Goal: Information Seeking & Learning: Check status

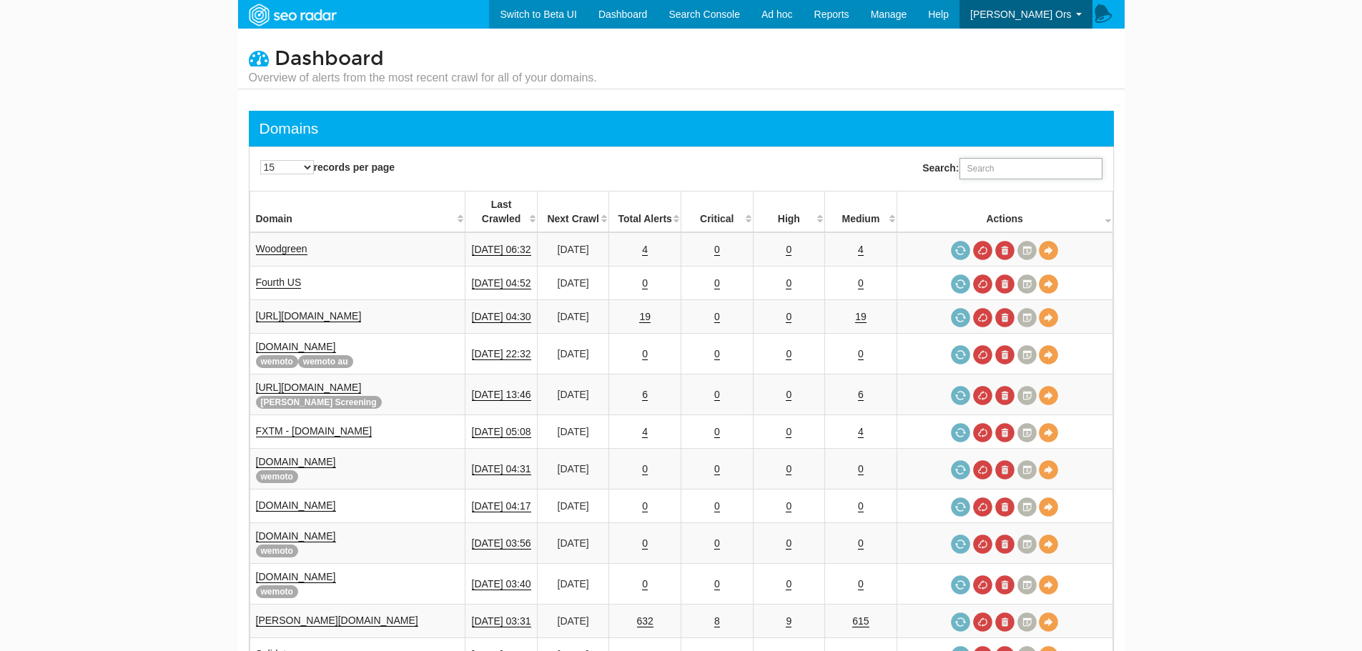
click at [1005, 173] on input "Search:" at bounding box center [1031, 168] width 143 height 21
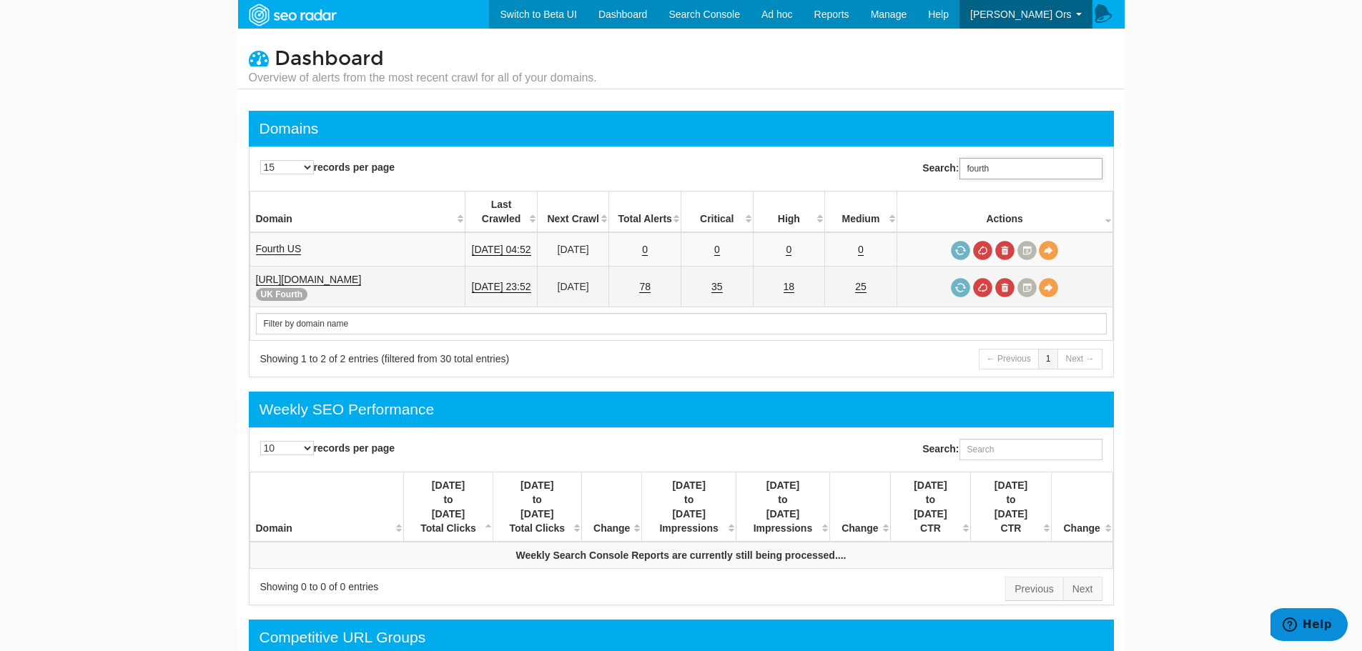
type input "fourth"
click at [335, 274] on link "[URL][DOMAIN_NAME]" at bounding box center [309, 280] width 106 height 12
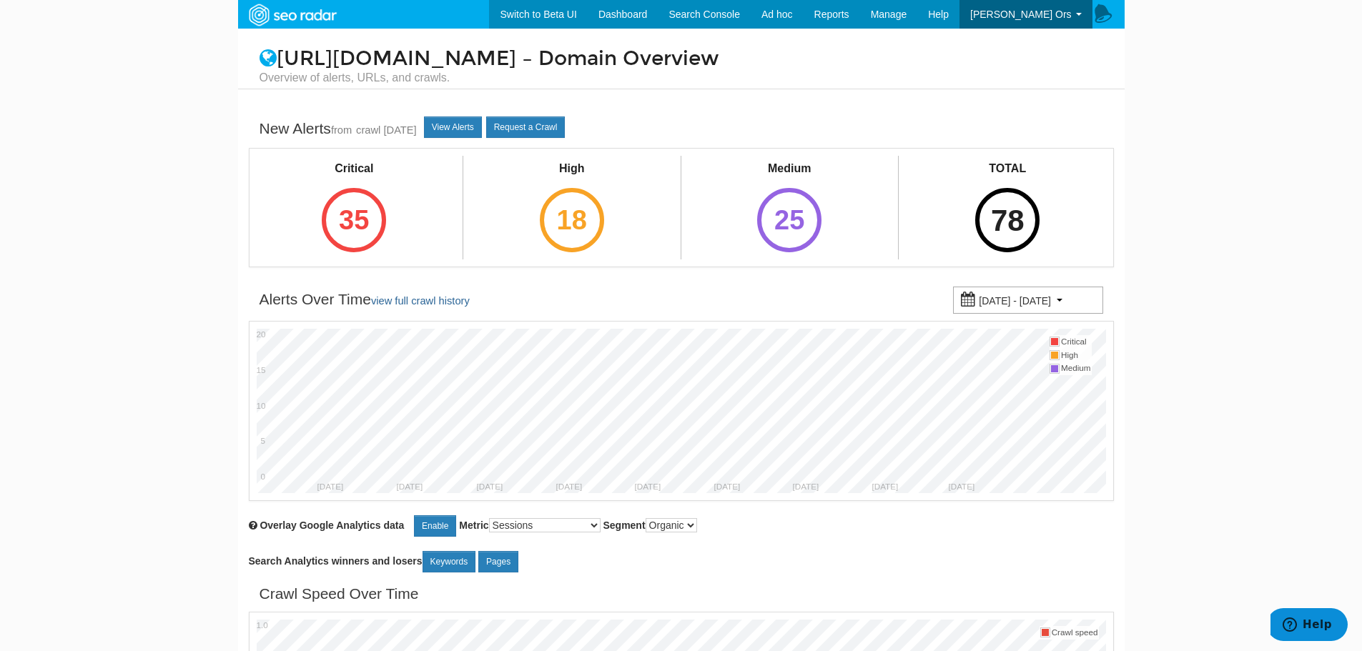
click at [1020, 227] on div "78" at bounding box center [1007, 220] width 64 height 64
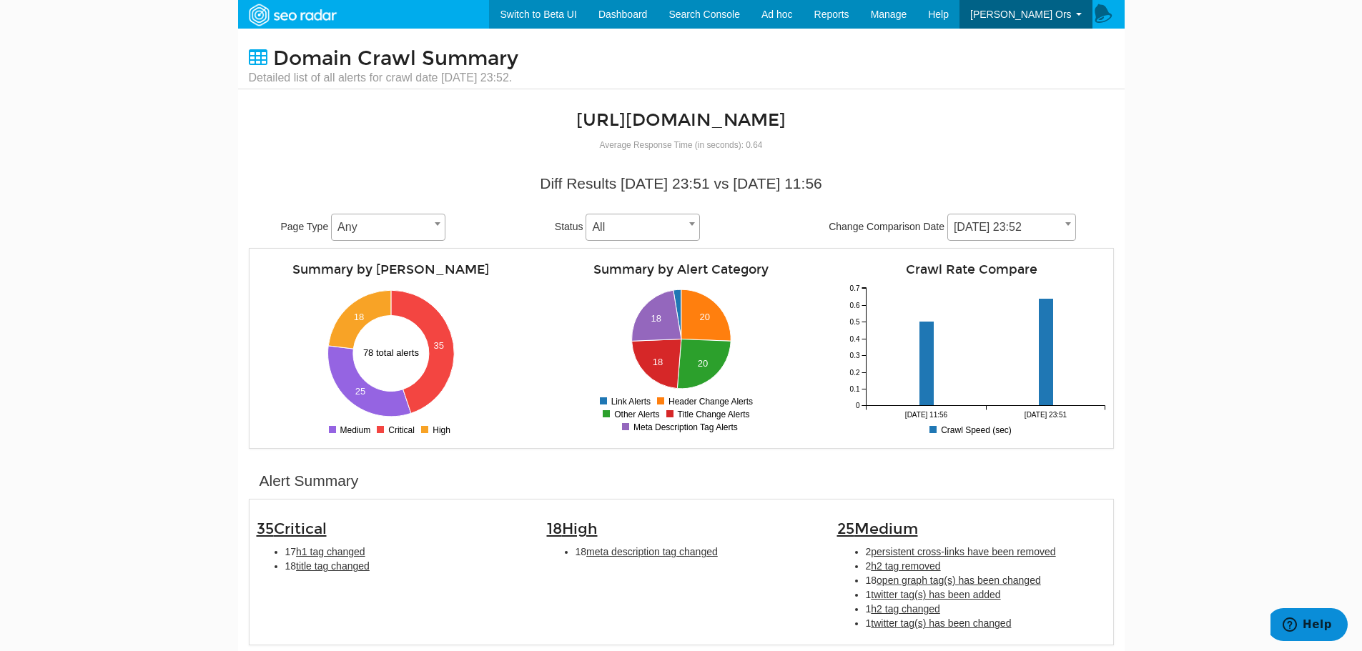
scroll to position [72, 0]
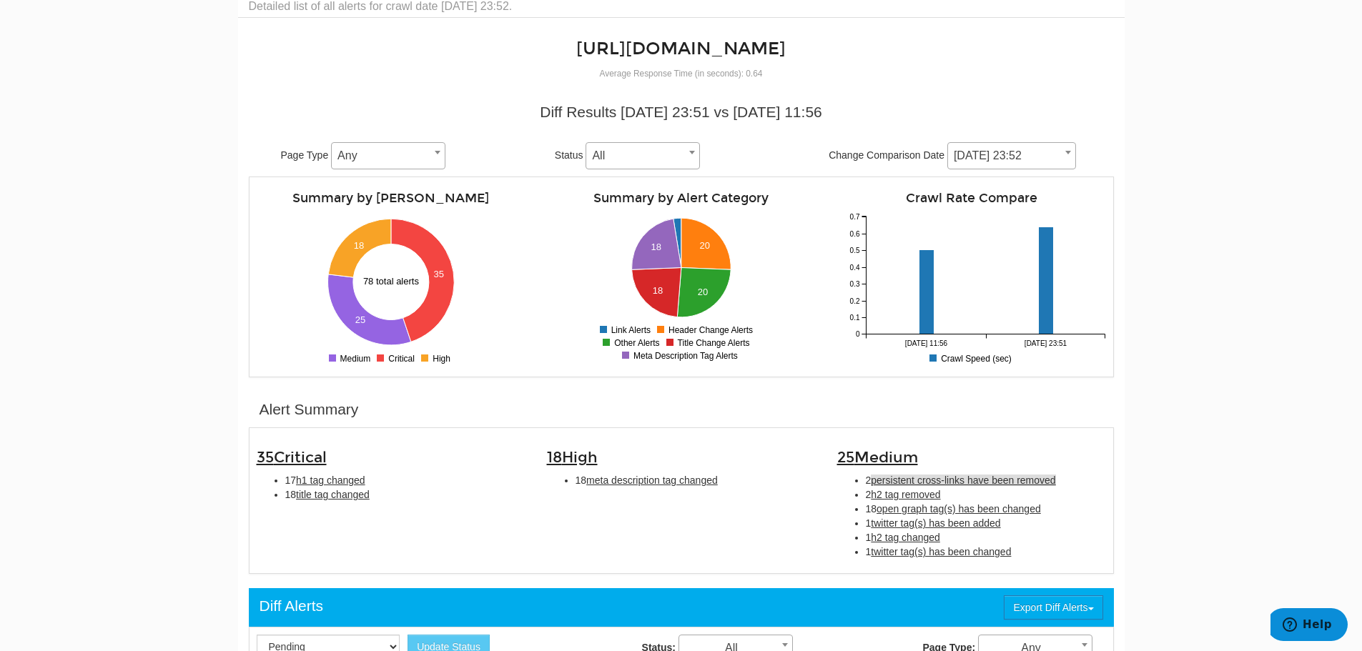
click at [917, 482] on span "persistent cross-links have been removed" at bounding box center [963, 480] width 184 height 11
type input "persistent cross-links have been removed"
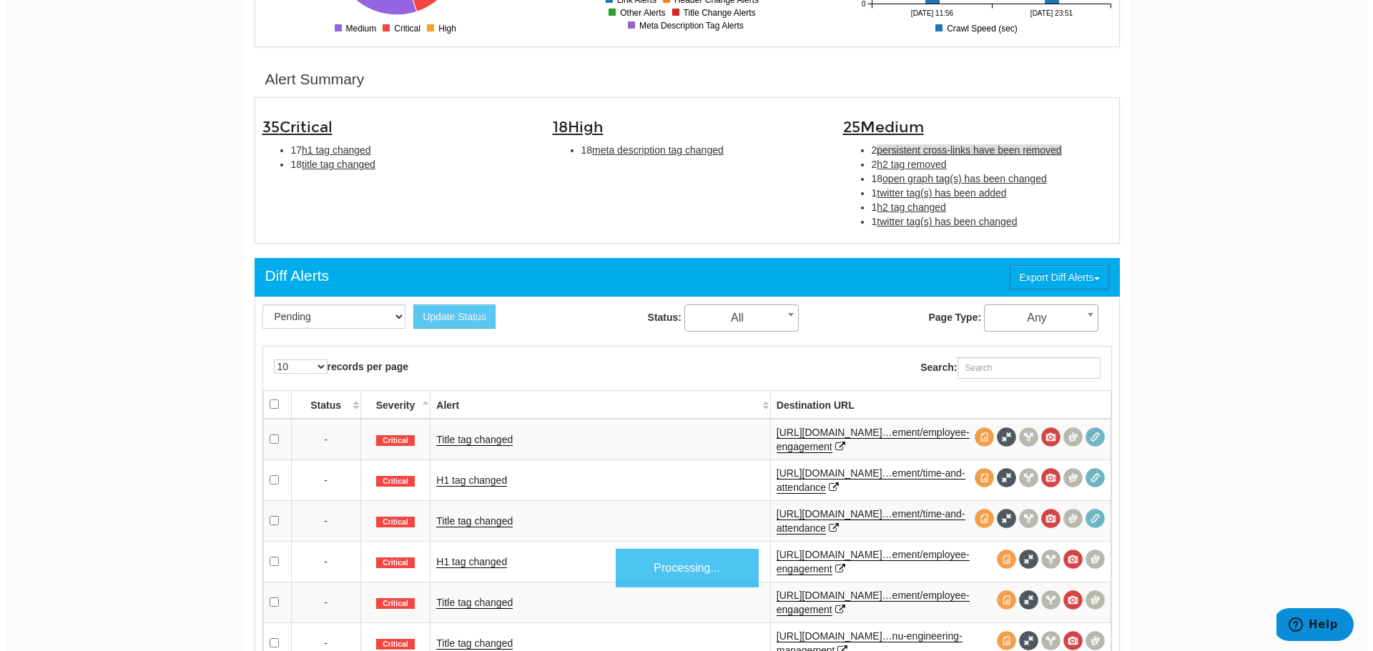
scroll to position [463, 0]
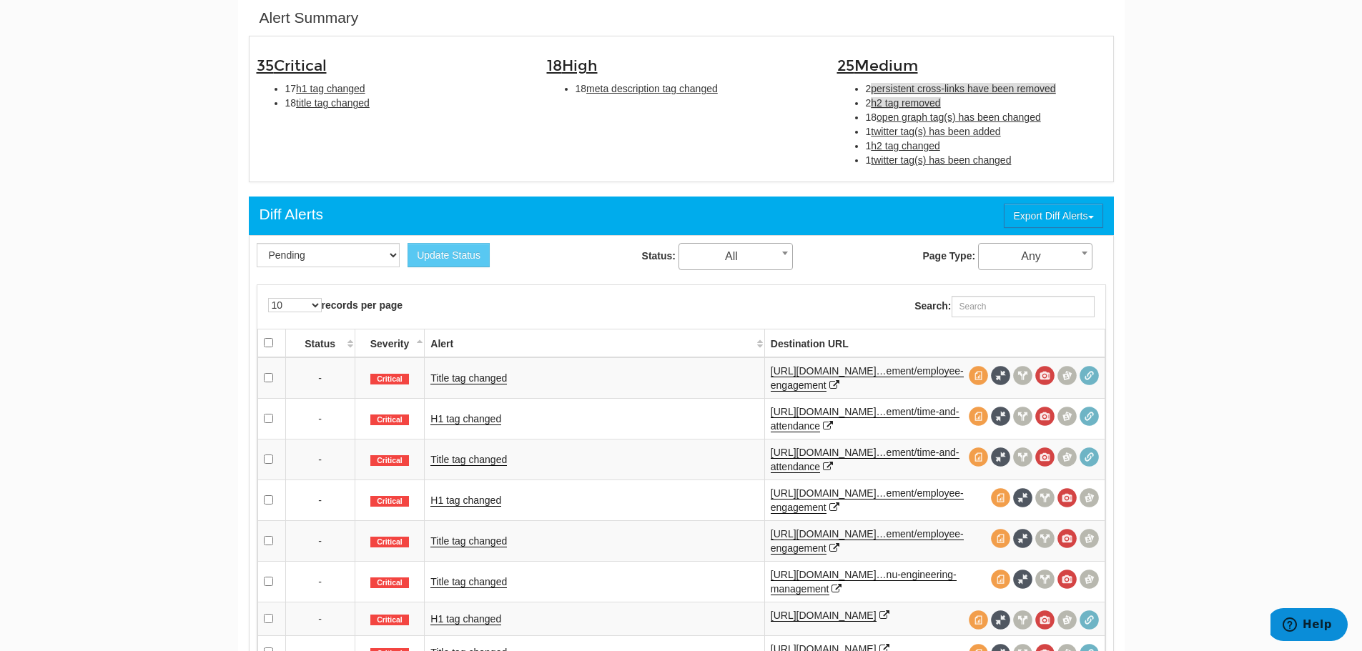
click at [917, 102] on span "h2 tag removed" at bounding box center [905, 102] width 69 height 11
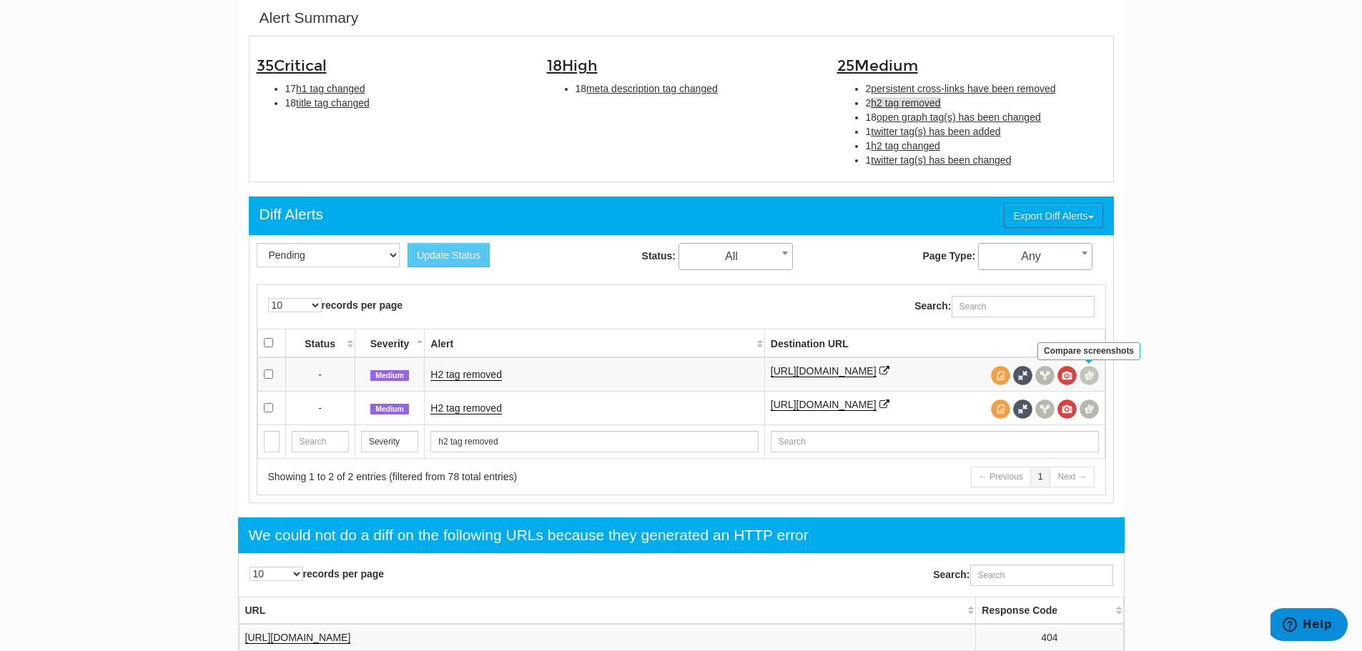
click at [1086, 374] on span at bounding box center [1089, 375] width 19 height 19
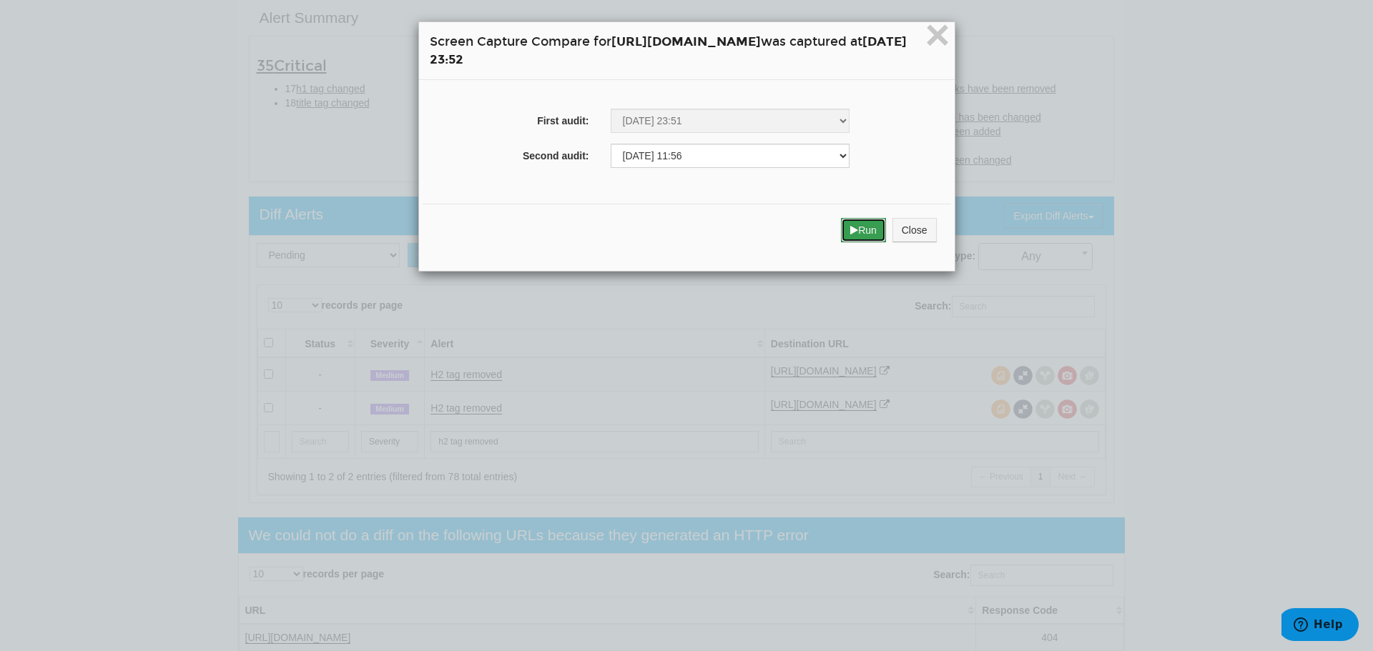
click at [886, 232] on button "Run" at bounding box center [863, 230] width 45 height 24
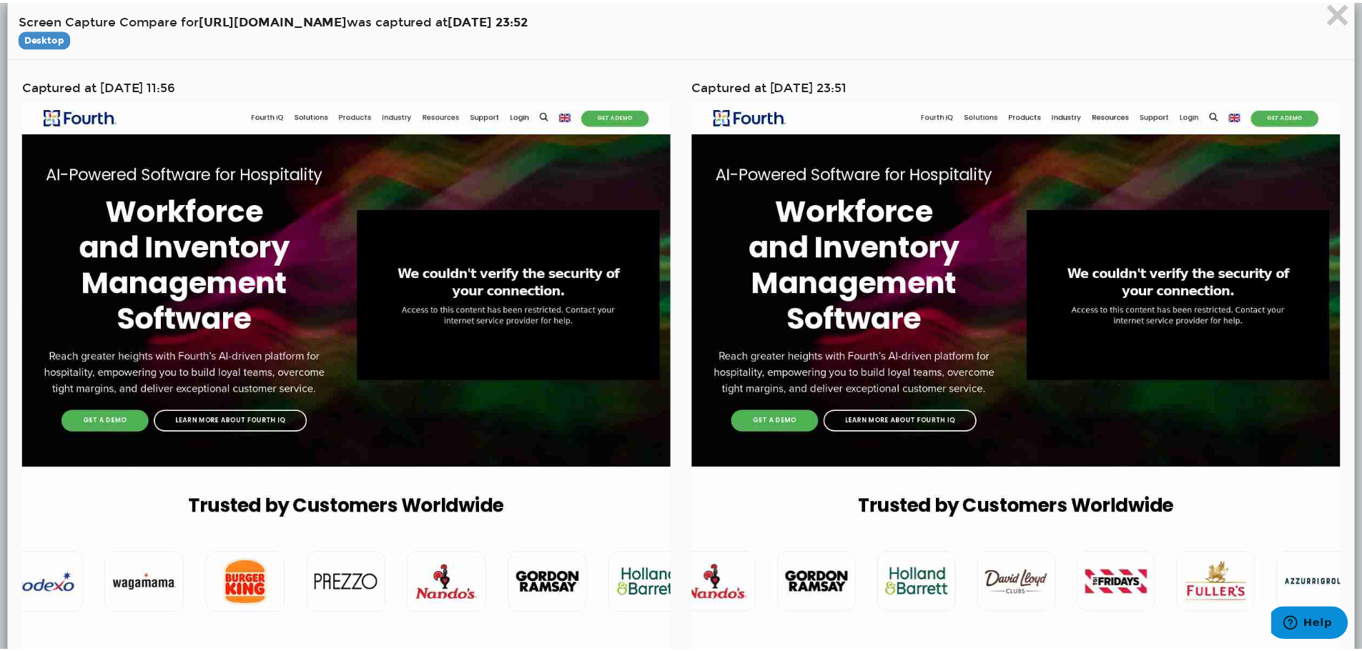
scroll to position [0, 0]
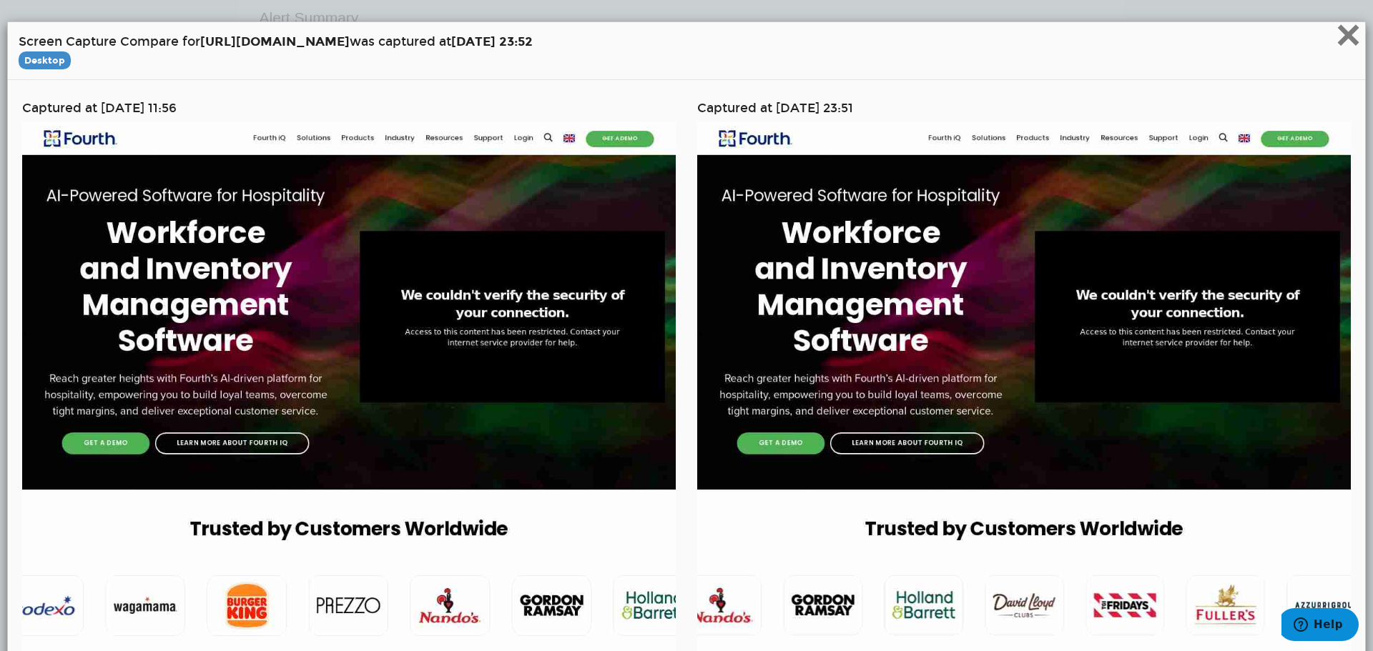
click at [1336, 36] on span "×" at bounding box center [1348, 35] width 25 height 48
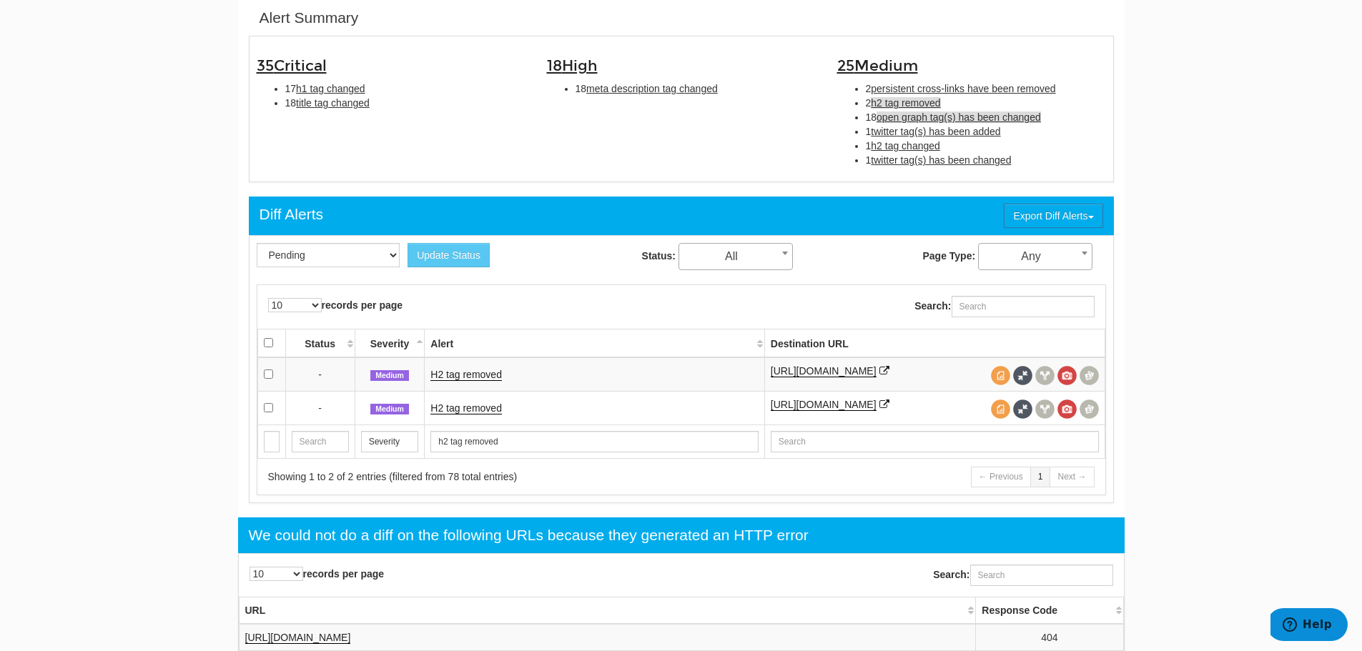
click at [907, 121] on span "open graph tag(s) has been changed" at bounding box center [959, 117] width 164 height 11
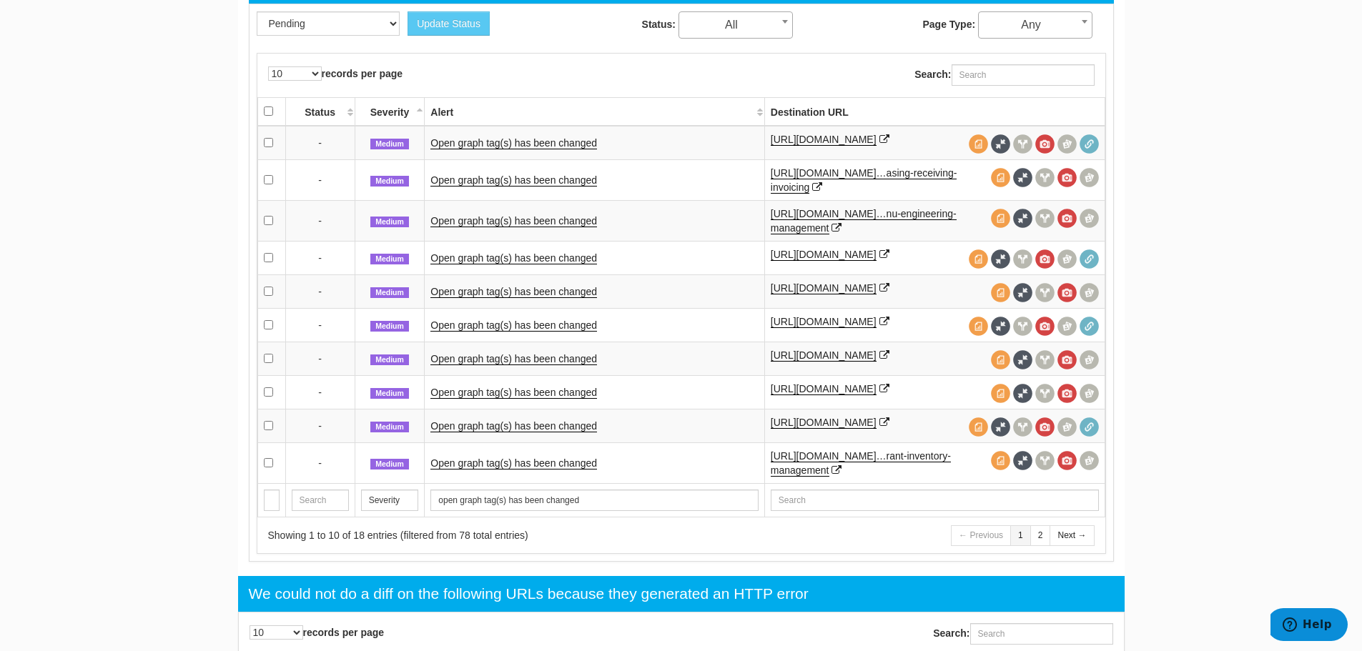
scroll to position [463, 0]
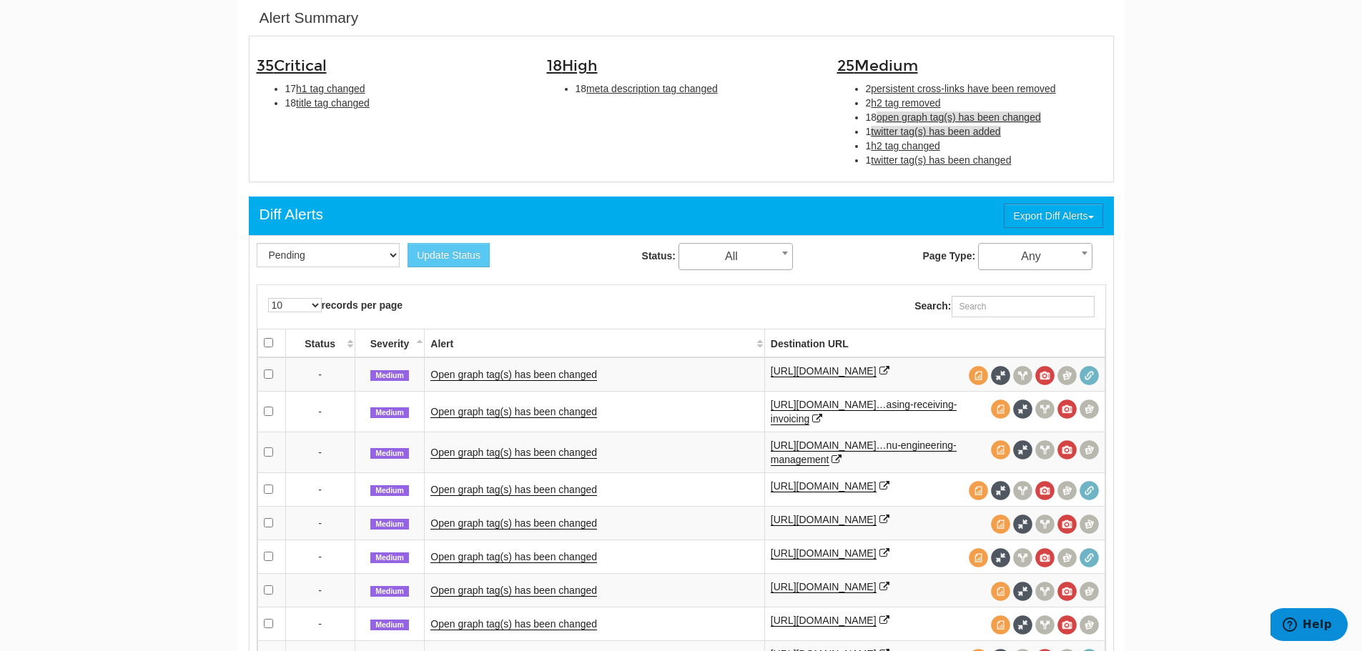
click at [905, 132] on span "twitter tag(s) has been added" at bounding box center [935, 131] width 129 height 11
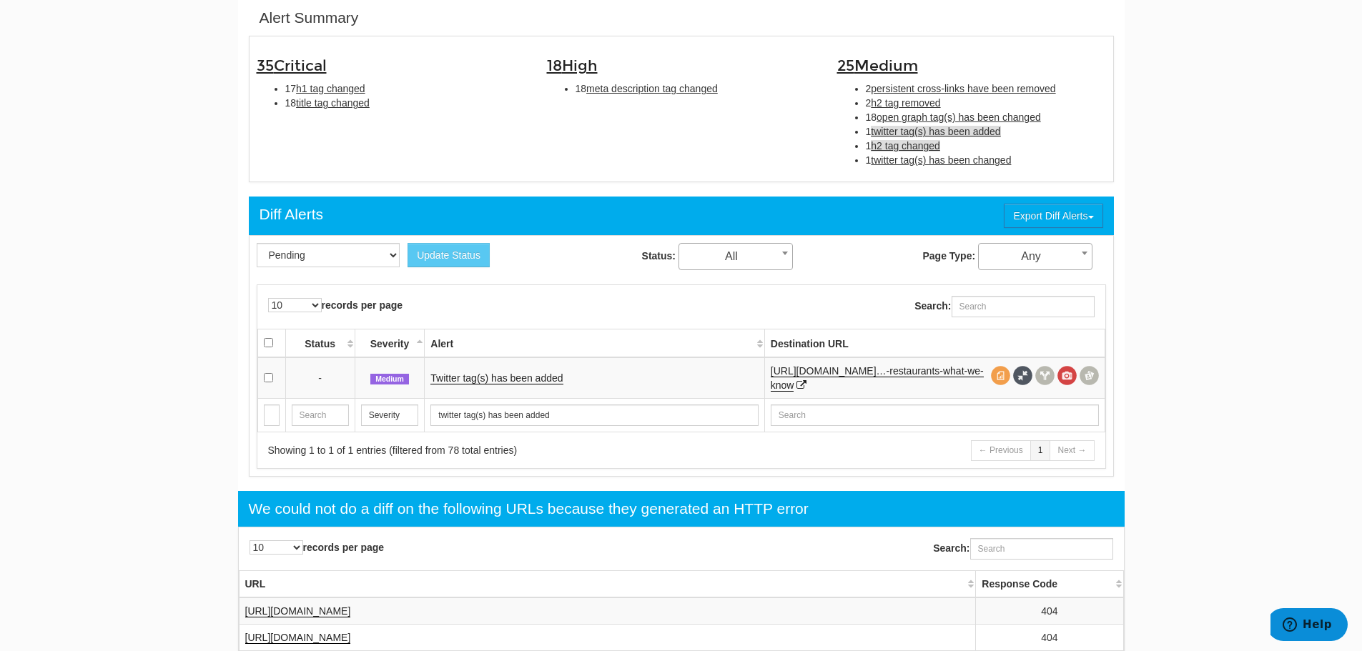
click at [907, 146] on span "h2 tag changed" at bounding box center [905, 145] width 69 height 11
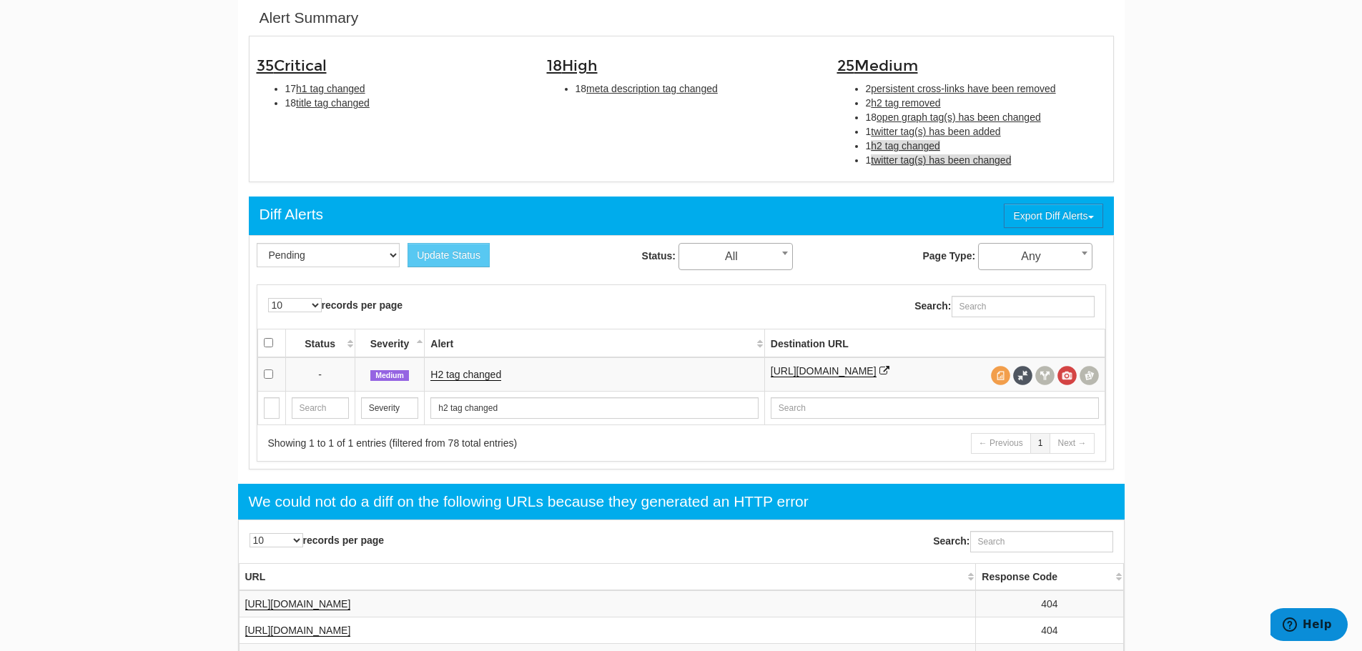
click at [906, 162] on span "twitter tag(s) has been changed" at bounding box center [941, 159] width 140 height 11
type input "twitter tag(s) has been changed"
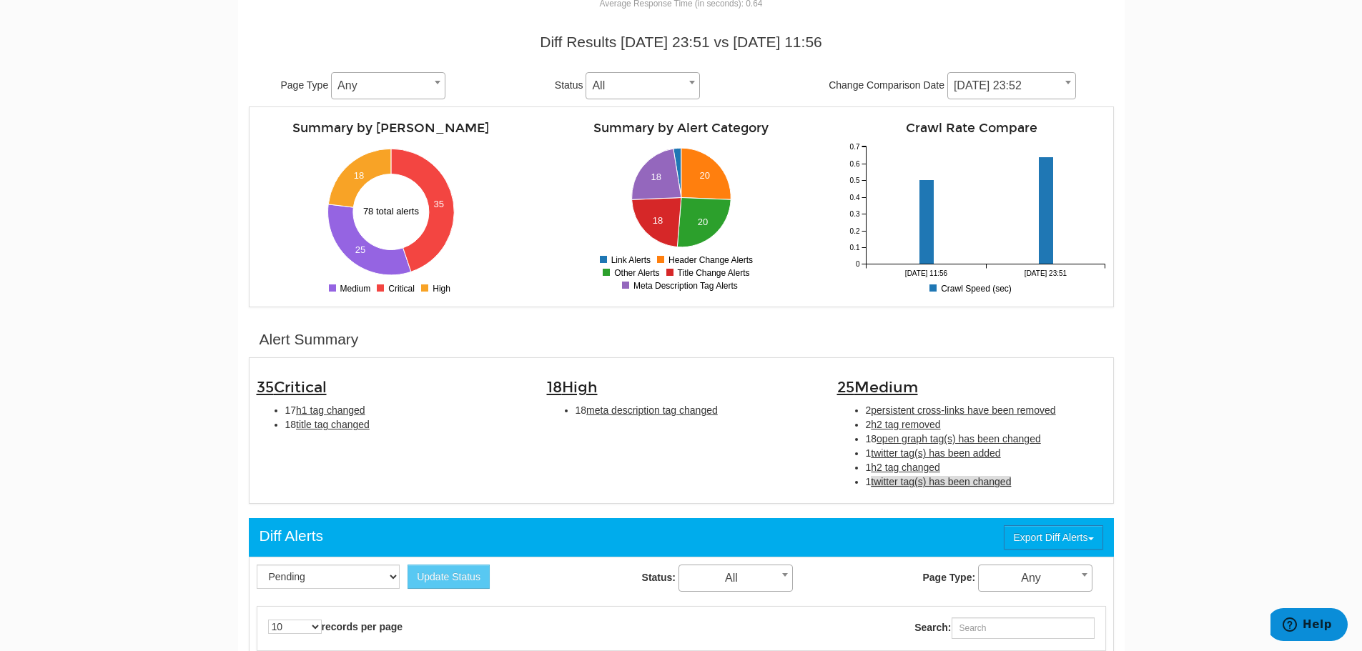
scroll to position [0, 0]
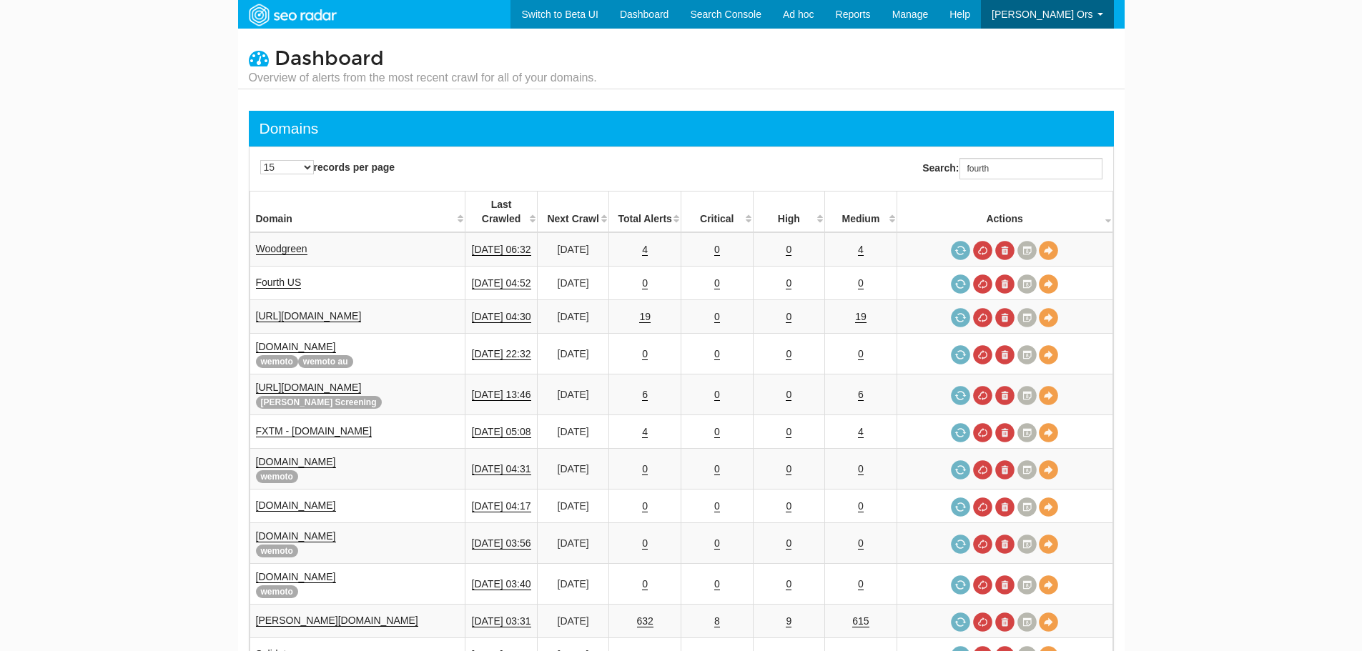
scroll to position [57, 0]
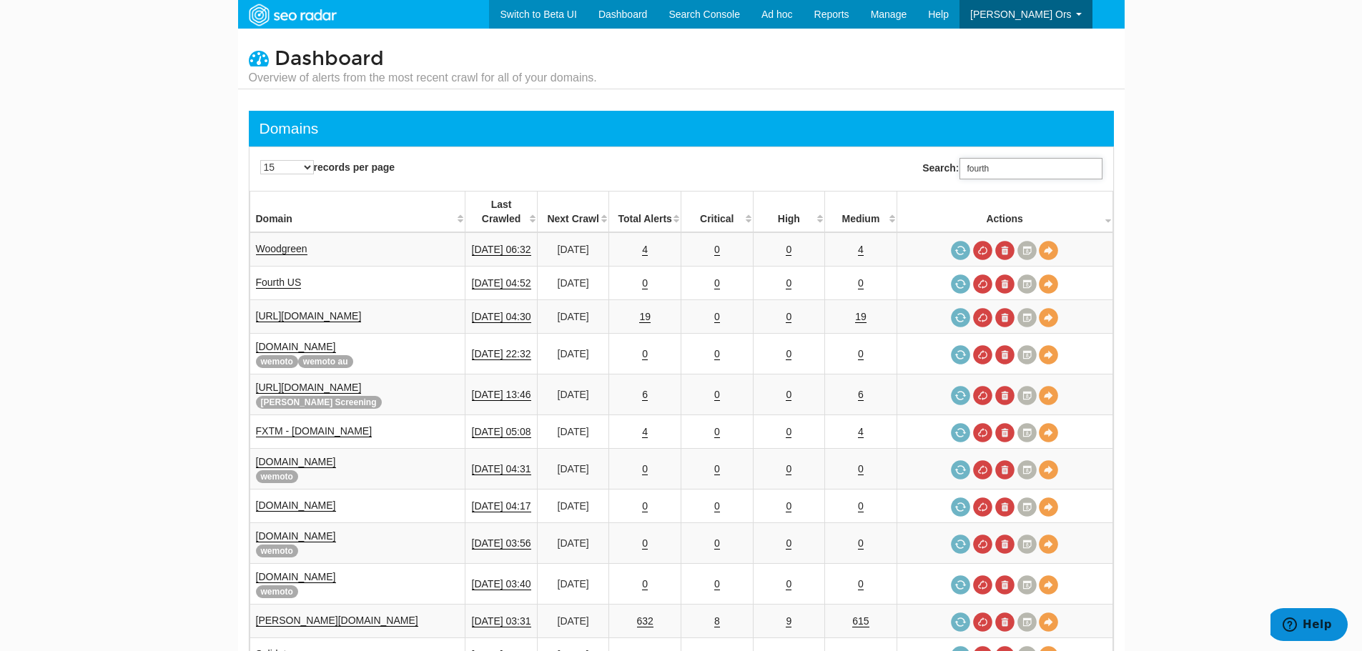
click at [1010, 168] on input "fourth" at bounding box center [1031, 168] width 143 height 21
click at [1010, 167] on input "fourth" at bounding box center [1031, 168] width 143 height 21
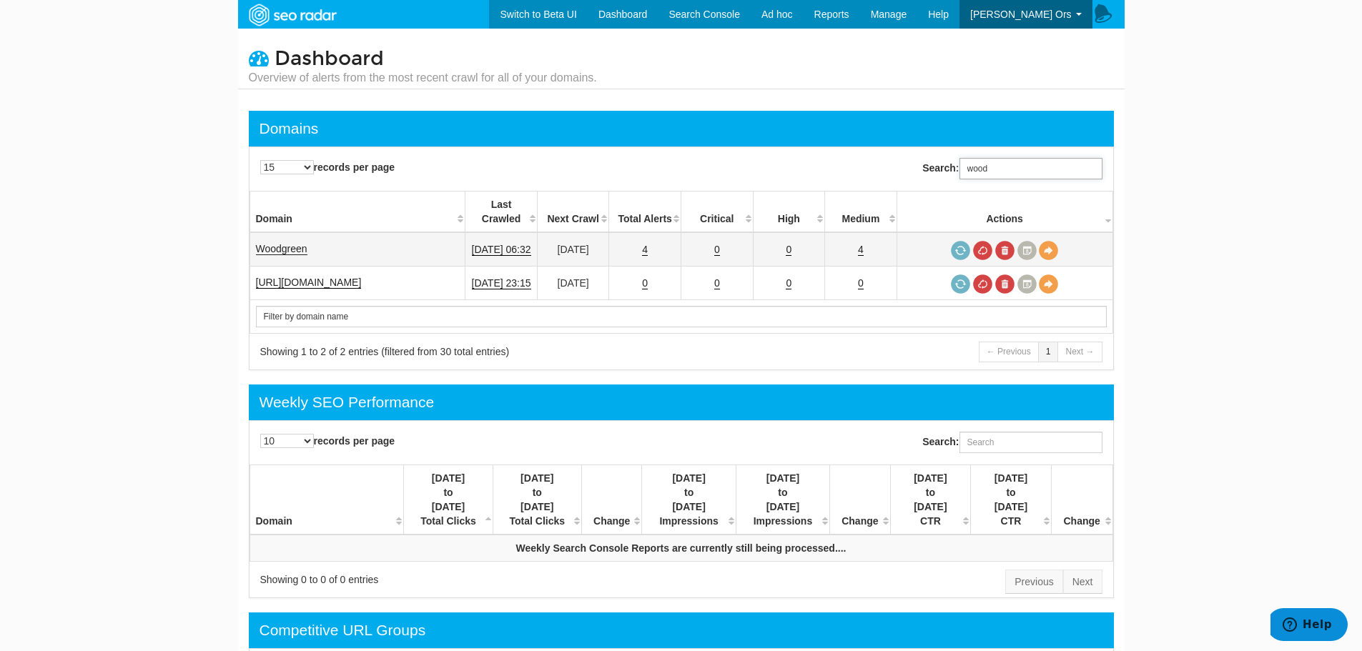
type input "wood"
click at [283, 243] on link "Woodgreen" at bounding box center [281, 249] width 51 height 12
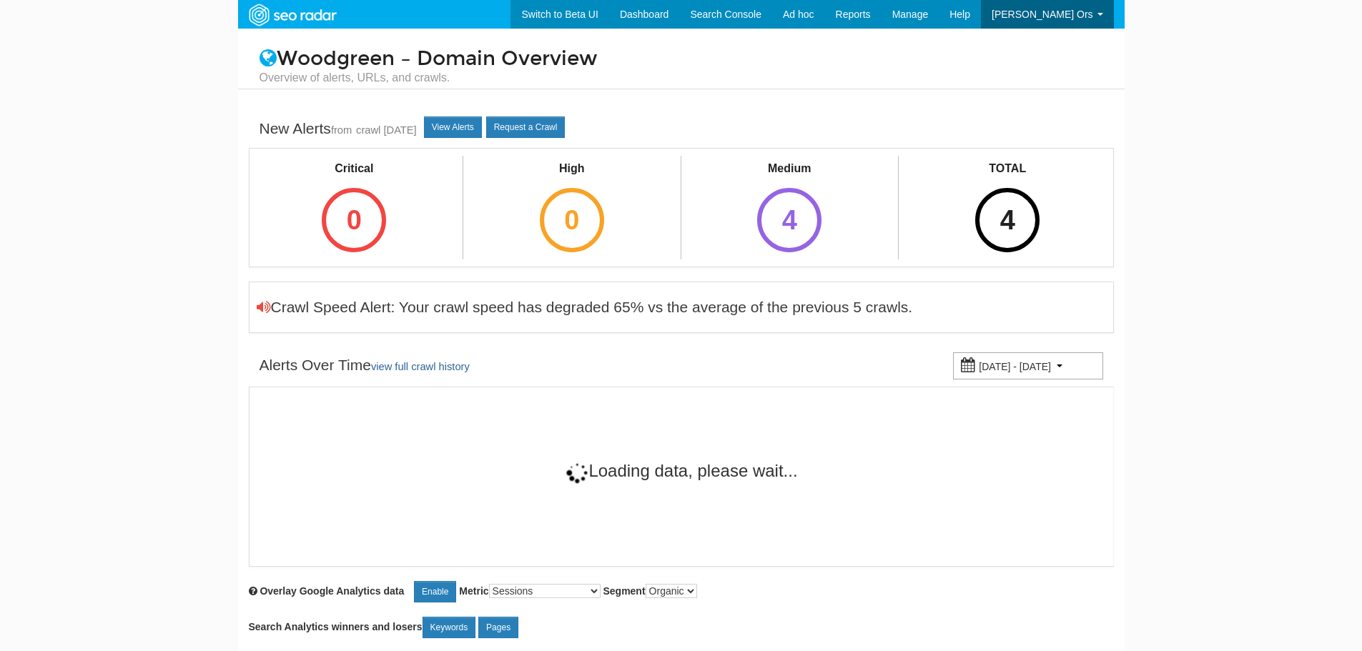
scroll to position [57, 0]
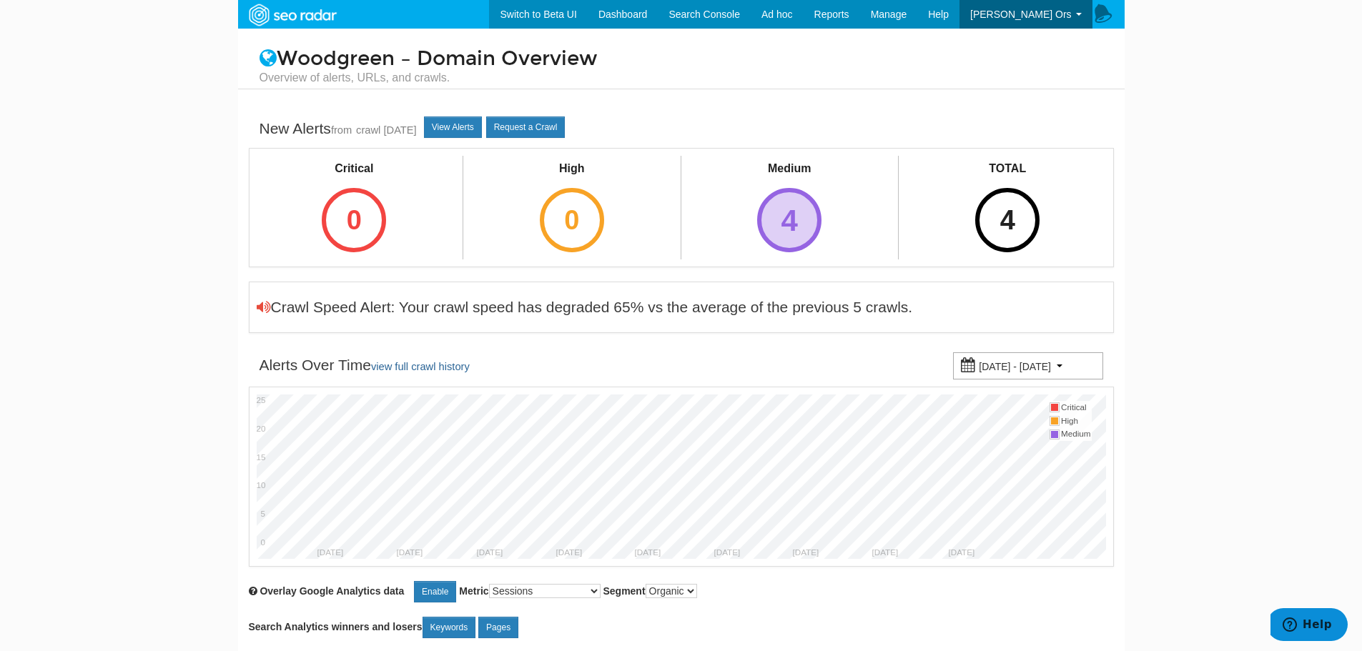
click at [801, 237] on div "4" at bounding box center [789, 220] width 64 height 64
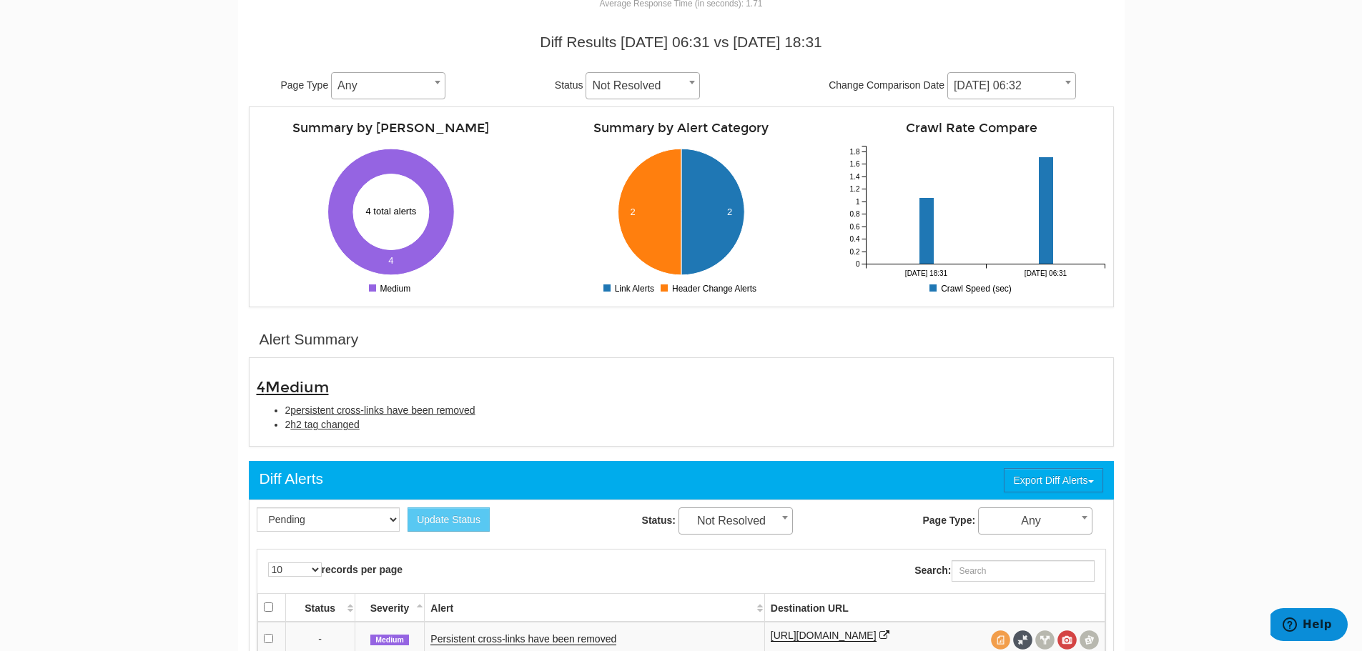
scroll to position [143, 0]
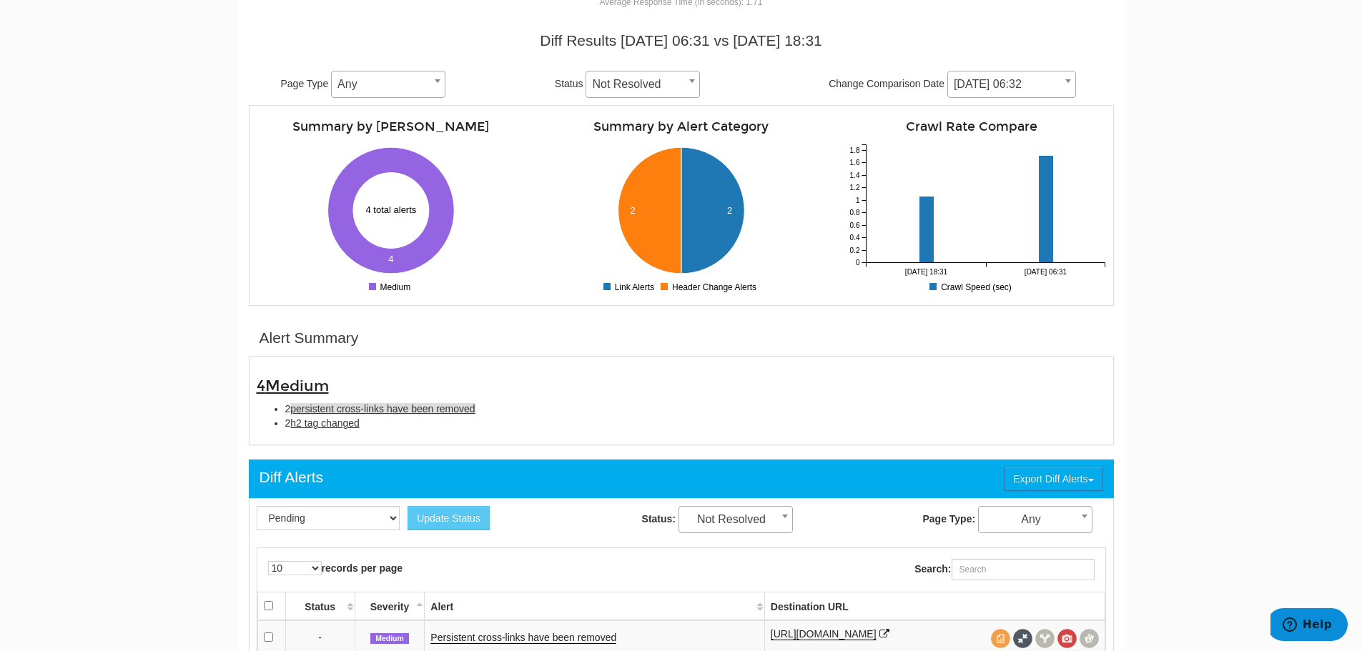
click at [326, 413] on span "persistent cross-links have been removed" at bounding box center [382, 408] width 184 height 11
type input "persistent cross-links have been removed"
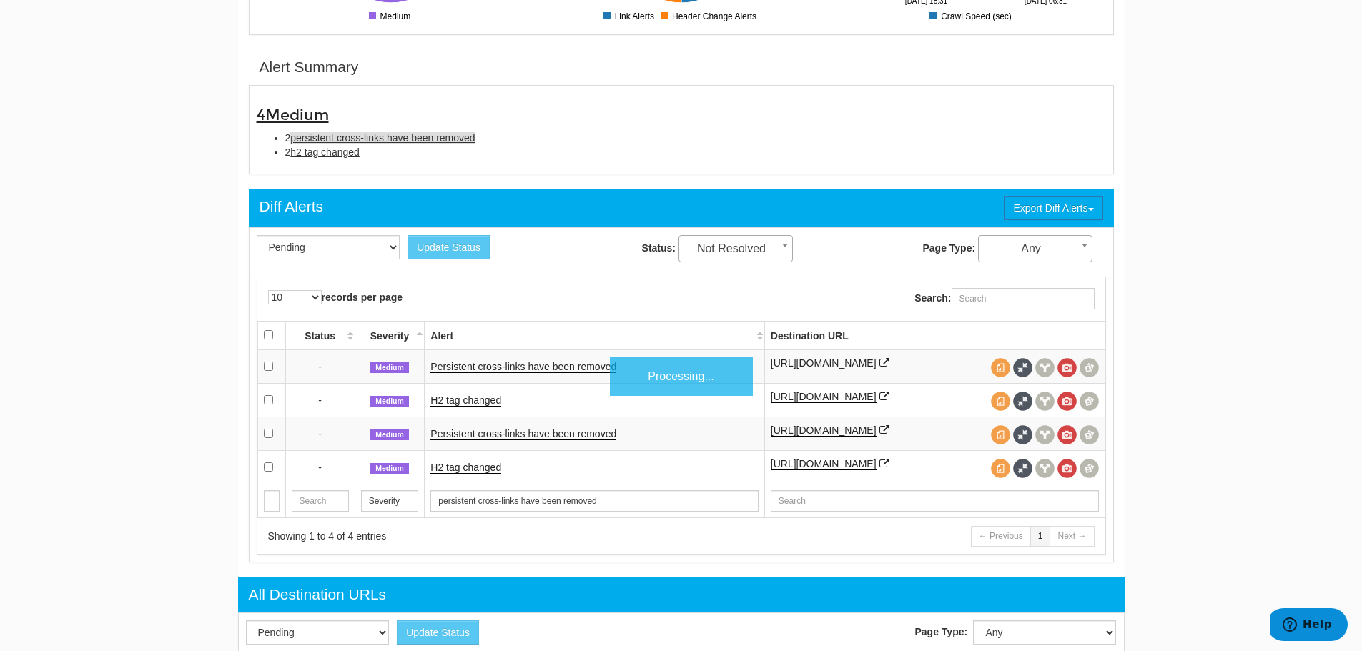
scroll to position [463, 0]
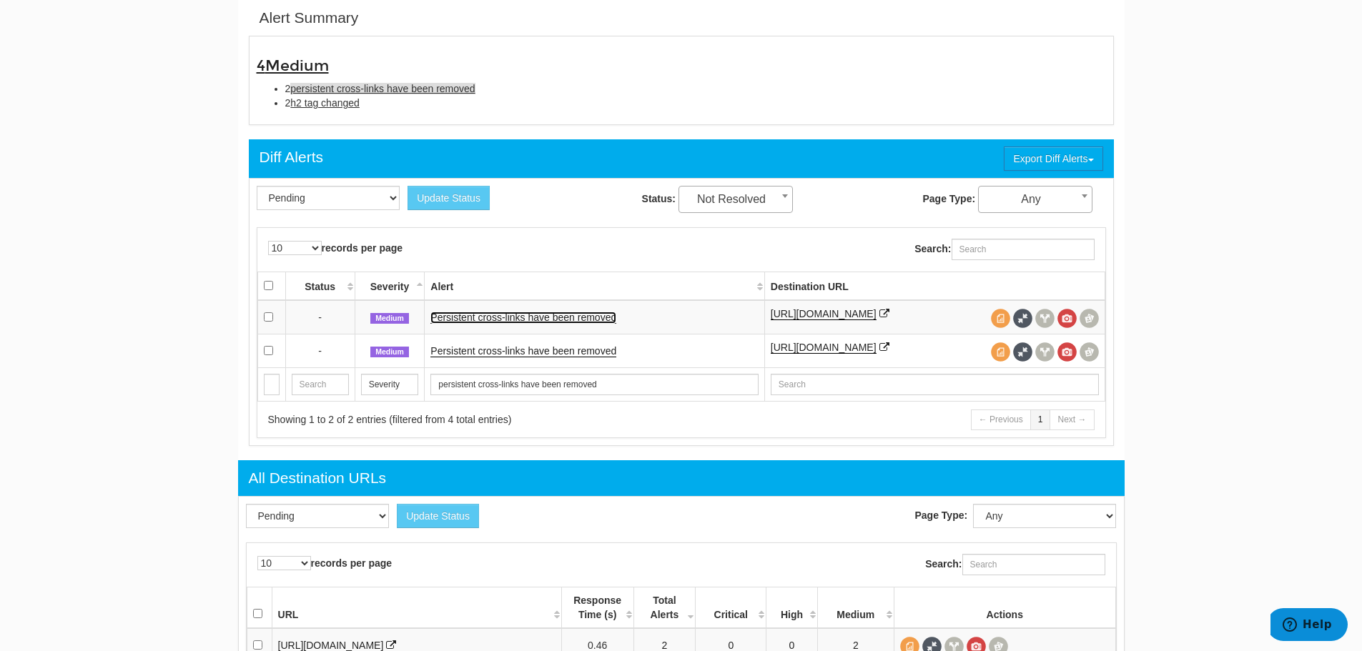
click at [502, 321] on link "Persistent cross-links have been removed" at bounding box center [523, 318] width 186 height 12
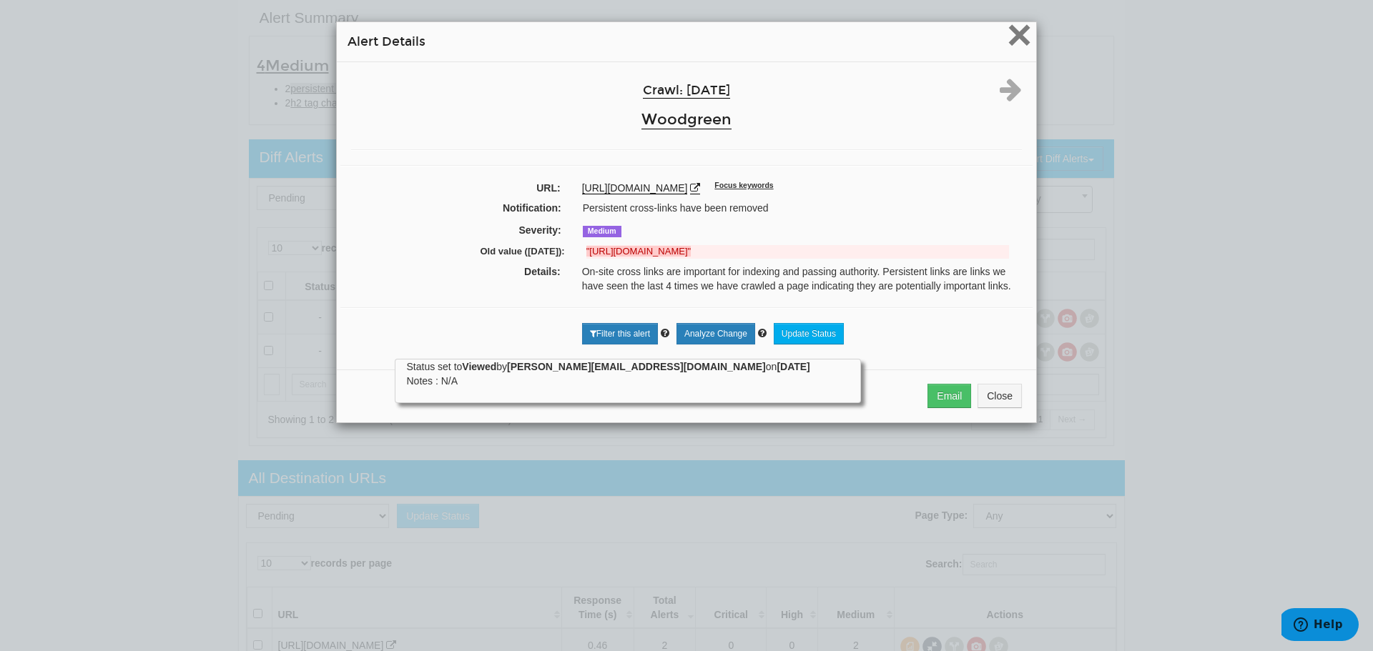
click at [1019, 34] on span "×" at bounding box center [1019, 35] width 25 height 48
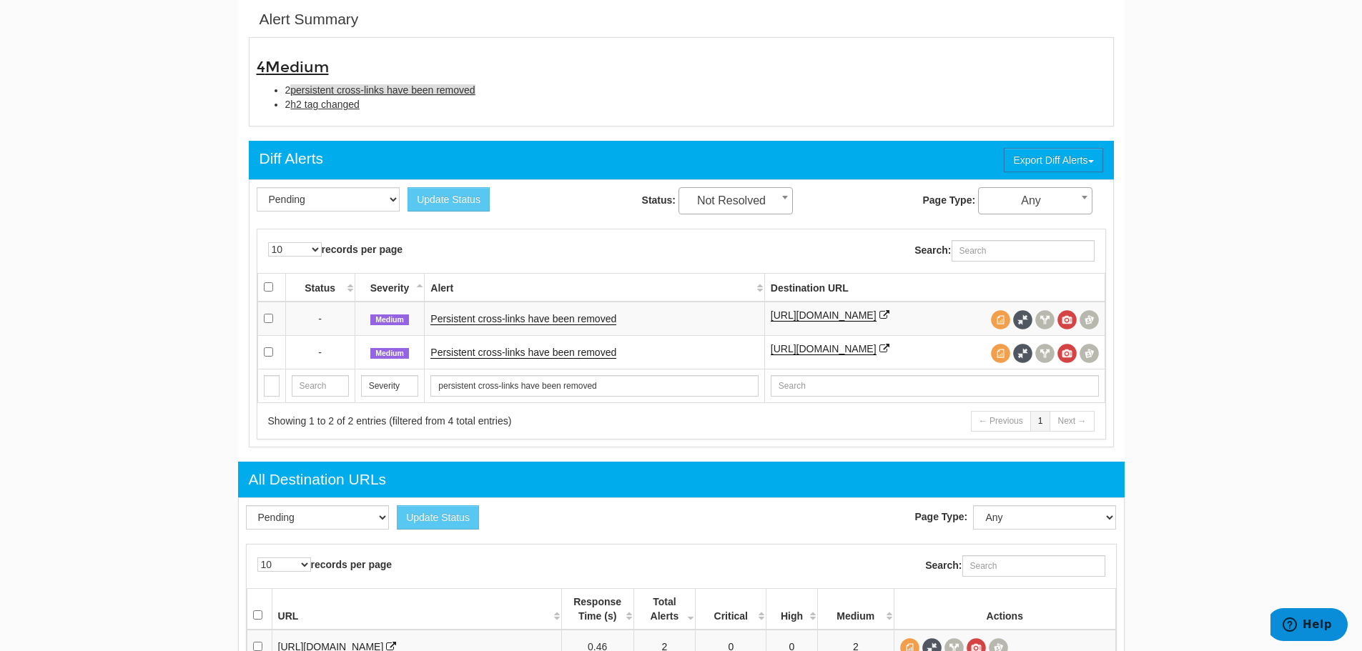
scroll to position [392, 0]
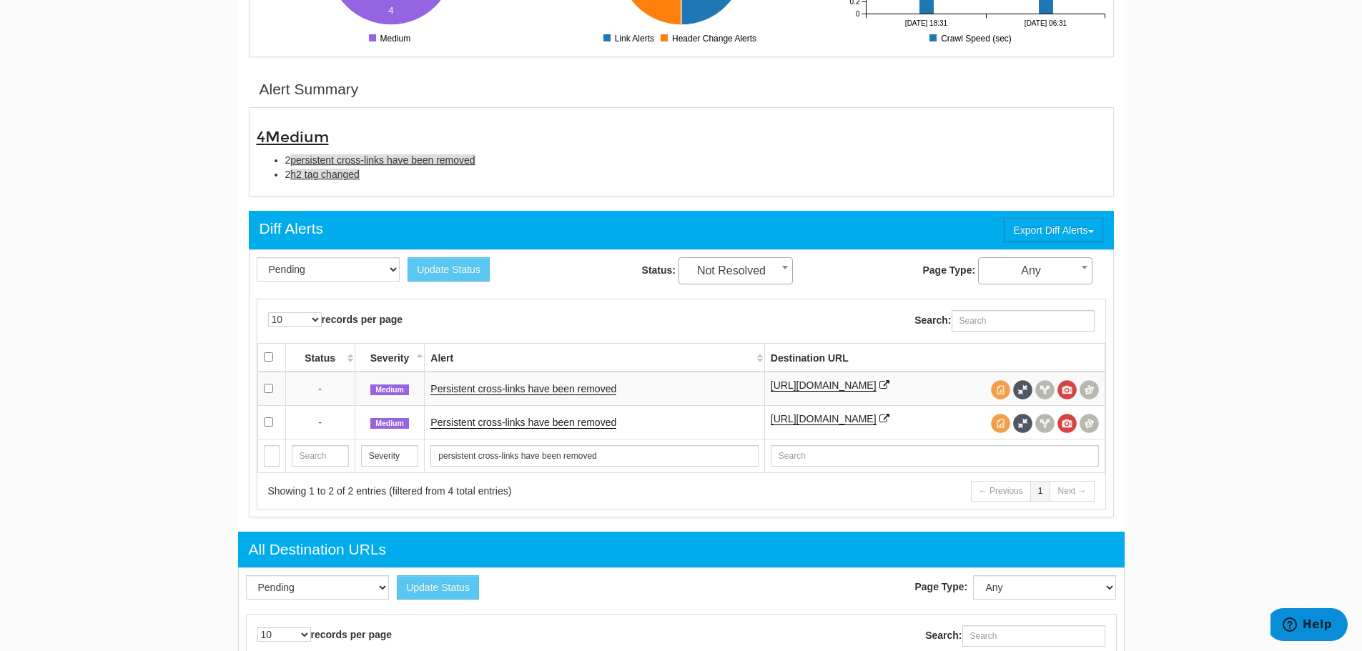
click at [341, 177] on span "h2 tag changed" at bounding box center [324, 174] width 69 height 11
type input "h2 tag changed"
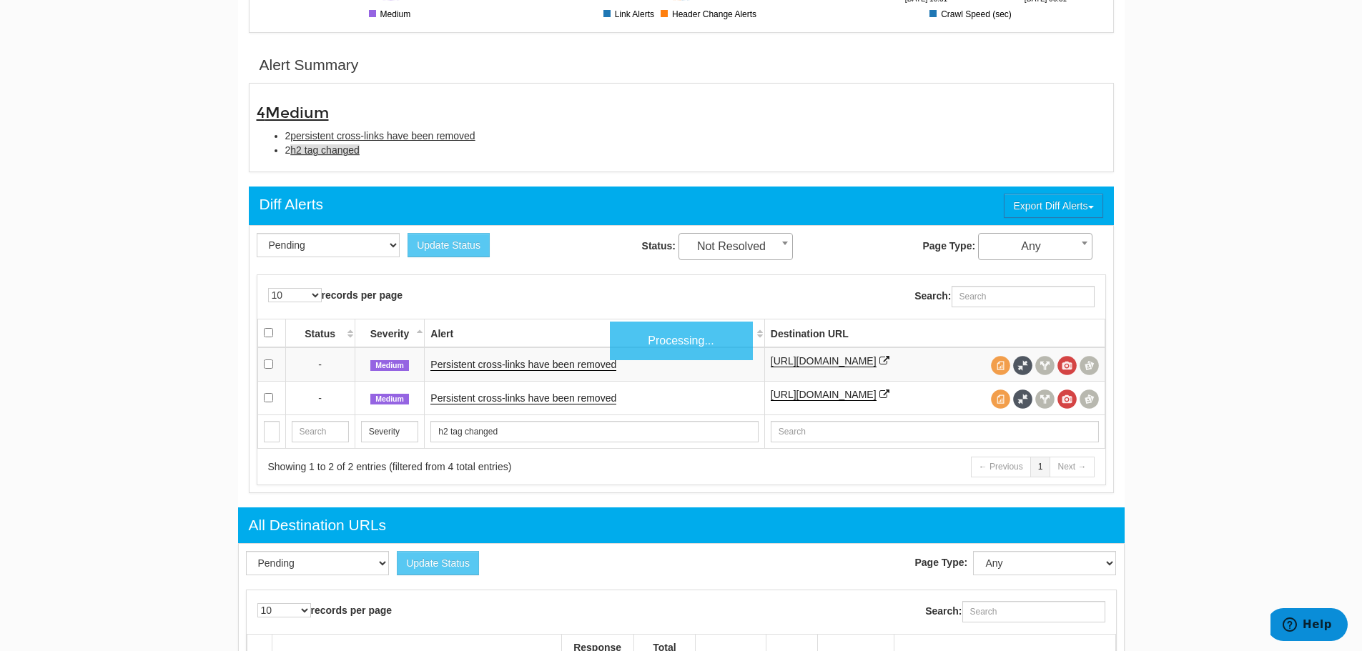
scroll to position [463, 0]
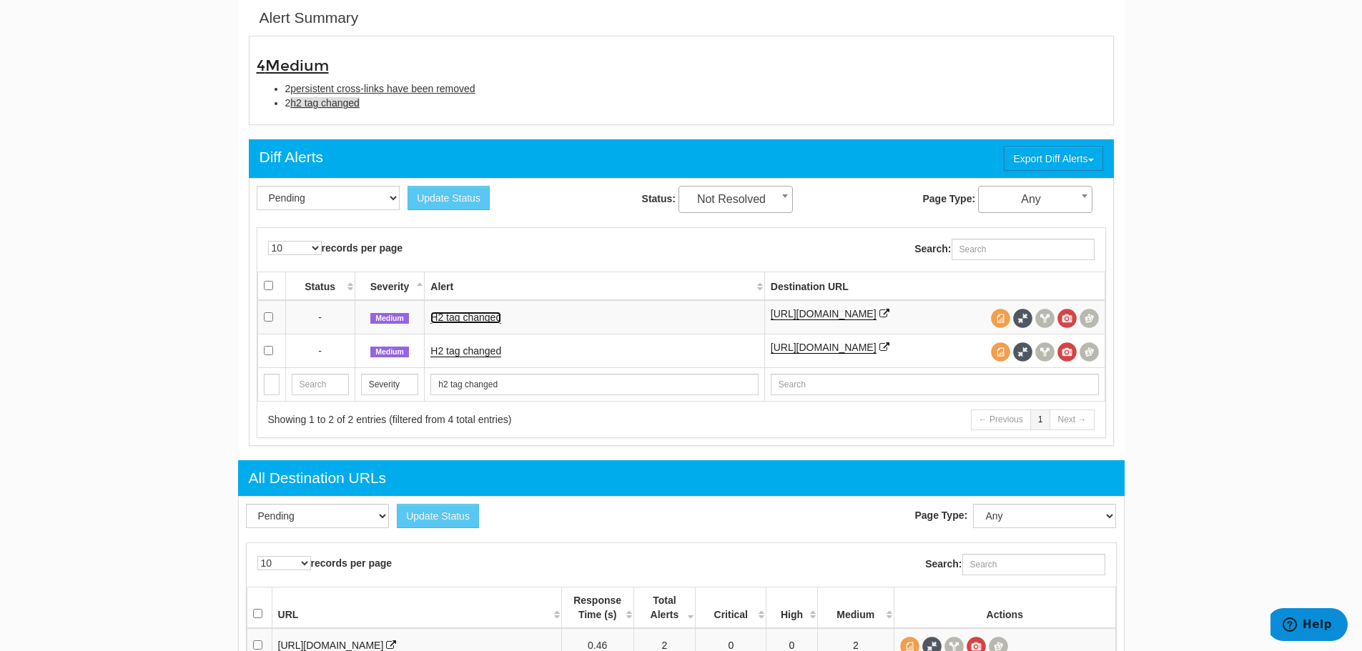
click at [467, 312] on link "H2 tag changed" at bounding box center [465, 318] width 71 height 12
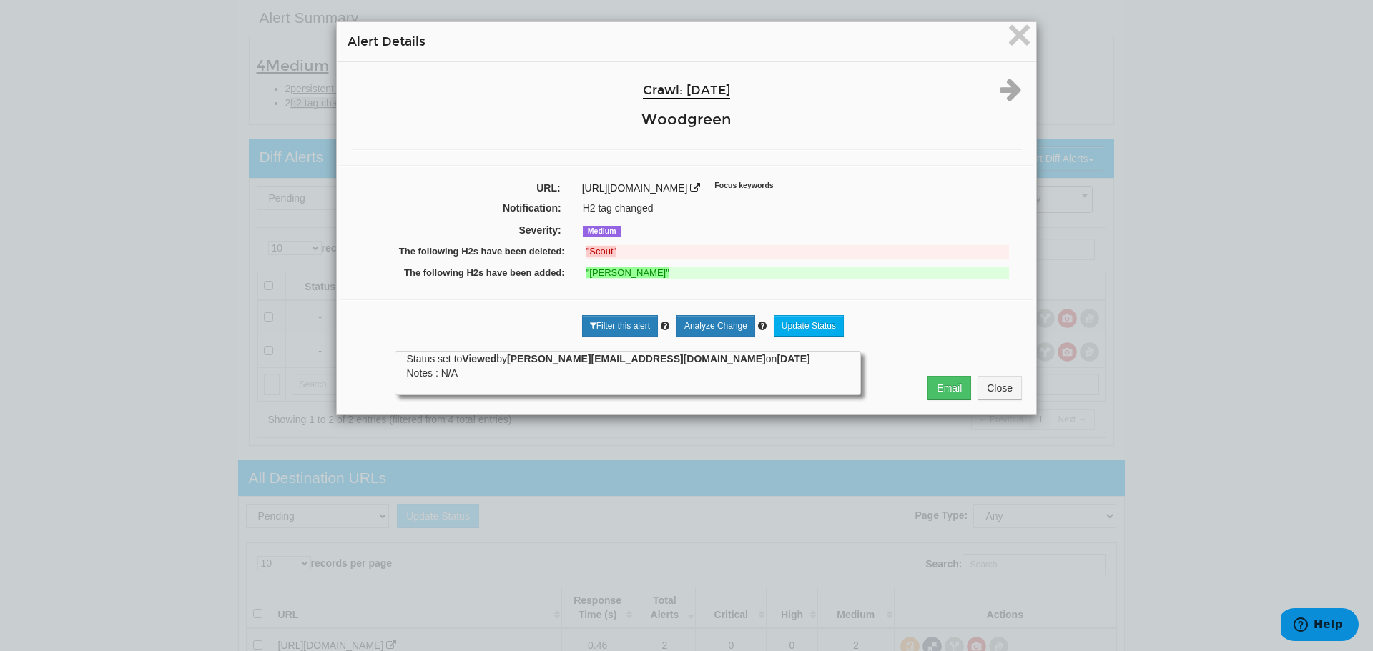
click at [1027, 39] on div "× Alert Details" at bounding box center [686, 42] width 699 height 40
click at [1020, 39] on span "×" at bounding box center [1019, 35] width 25 height 48
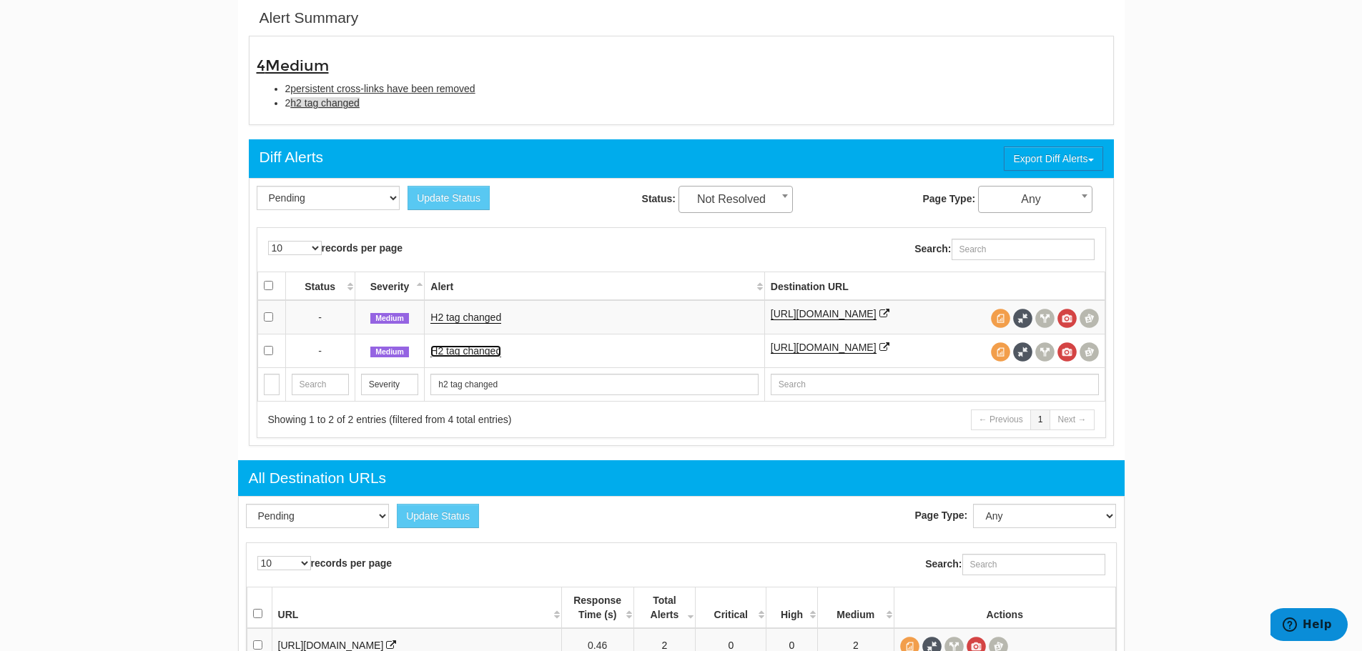
click at [498, 352] on link "H2 tag changed" at bounding box center [465, 351] width 71 height 12
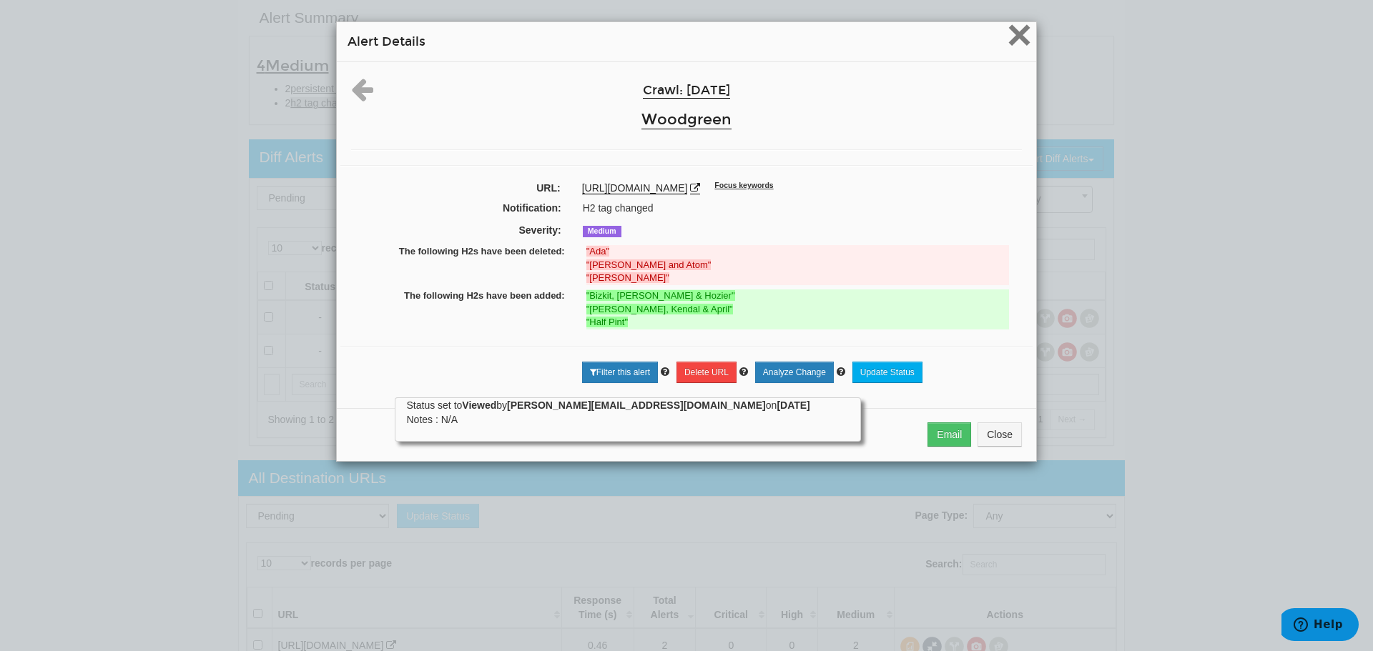
click at [1014, 48] on span "×" at bounding box center [1019, 35] width 25 height 48
